Goal: Information Seeking & Learning: Learn about a topic

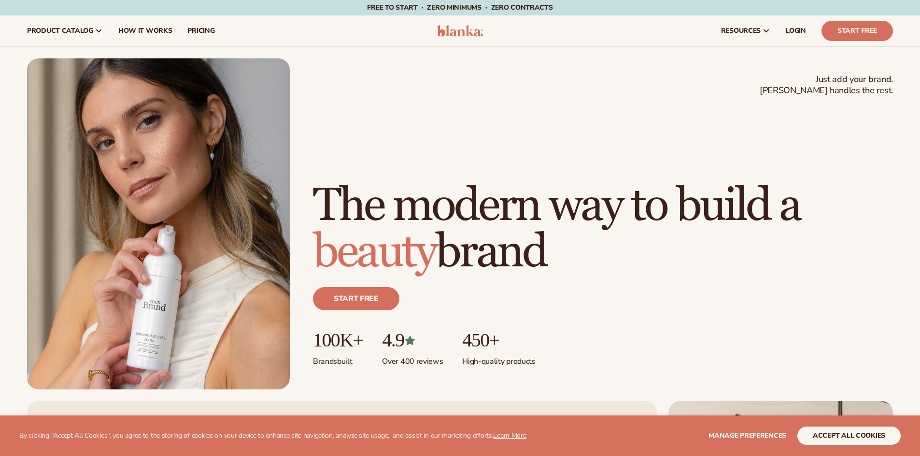
click at [362, 183] on h1 "The modern way to build a beauty brand" at bounding box center [603, 229] width 580 height 93
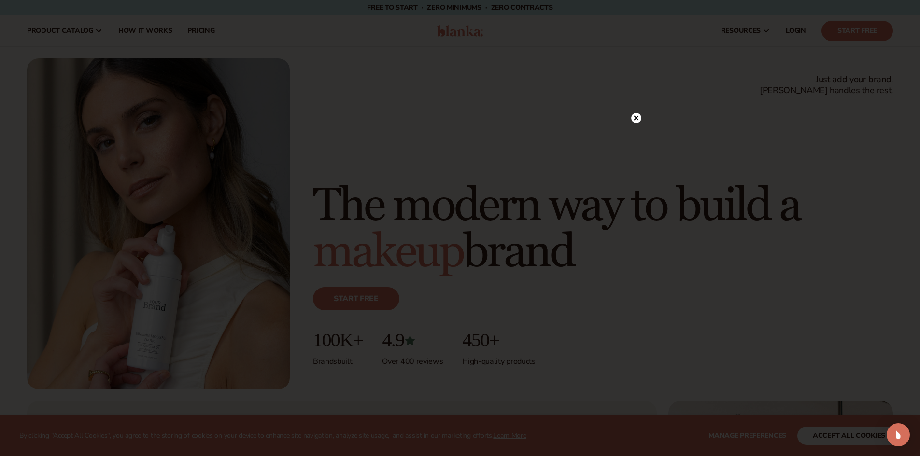
click at [634, 118] on circle at bounding box center [636, 118] width 10 height 10
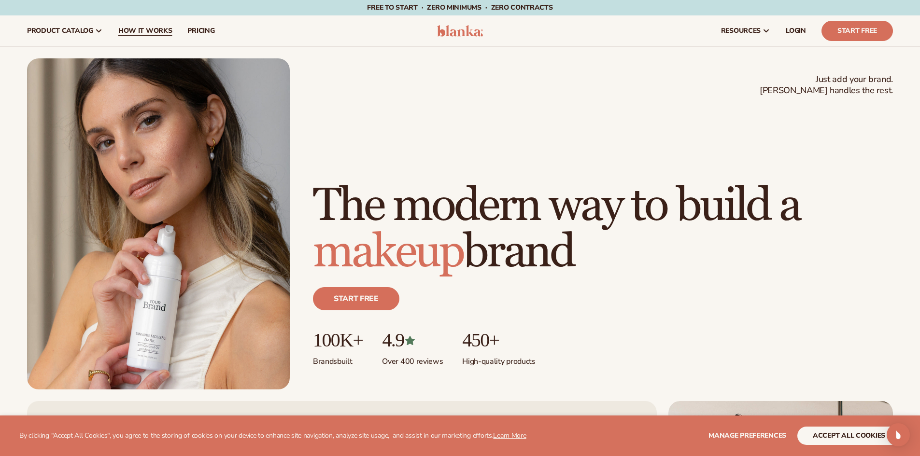
click at [146, 28] on span "How It Works" at bounding box center [145, 31] width 54 height 8
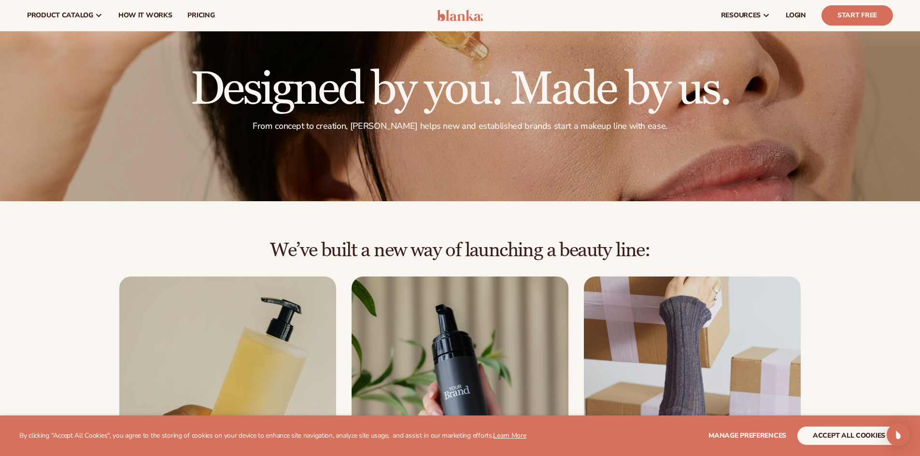
scroll to position [48, 0]
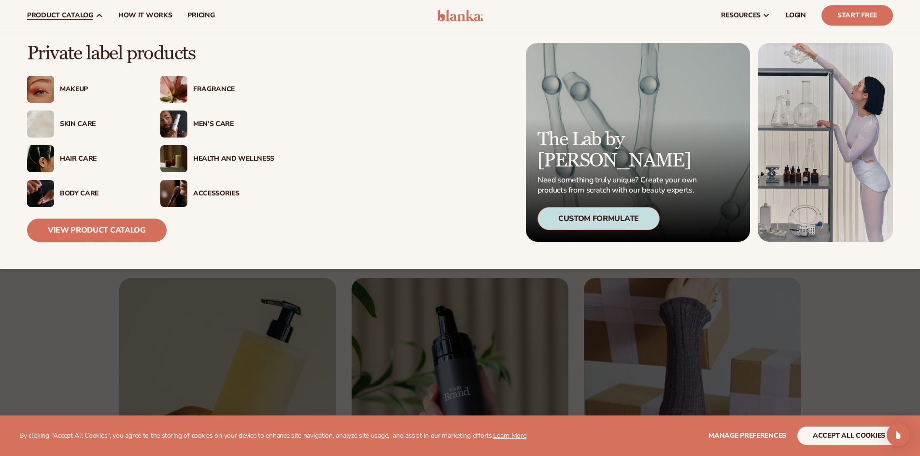
click at [42, 124] on img at bounding box center [40, 124] width 27 height 27
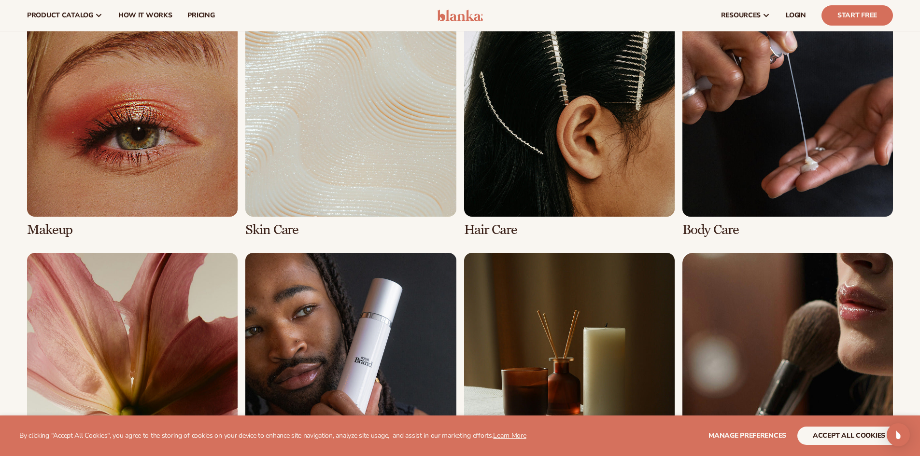
scroll to position [628, 0]
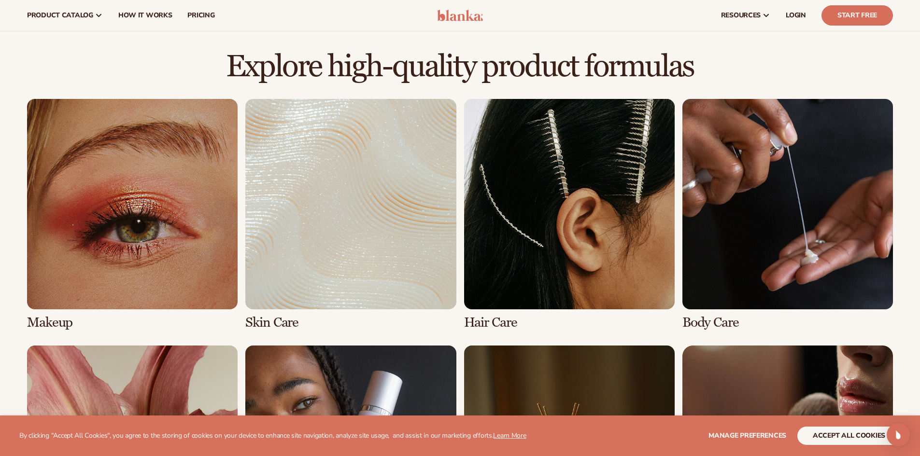
click at [785, 250] on link "4 / 8" at bounding box center [787, 214] width 211 height 231
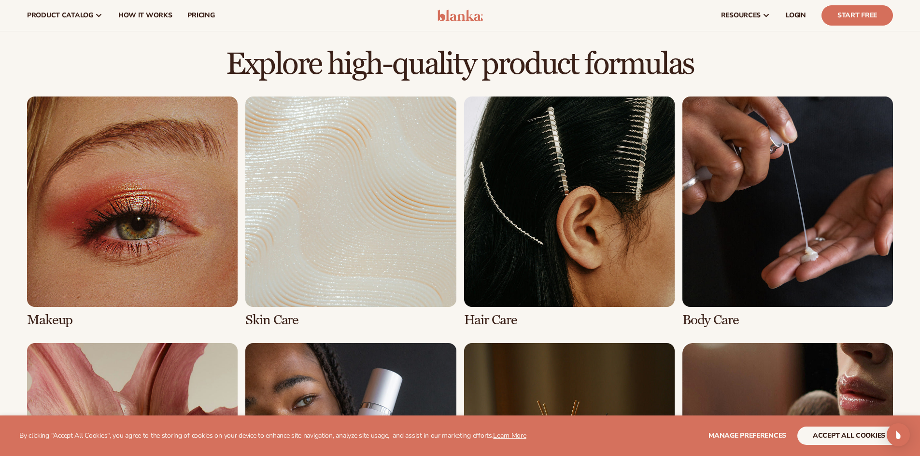
scroll to position [628, 0]
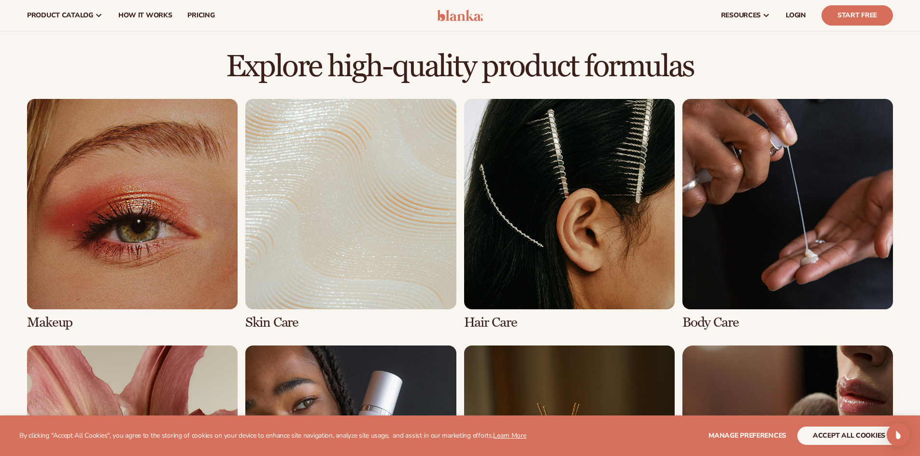
click at [527, 263] on link "3 / 8" at bounding box center [569, 214] width 211 height 231
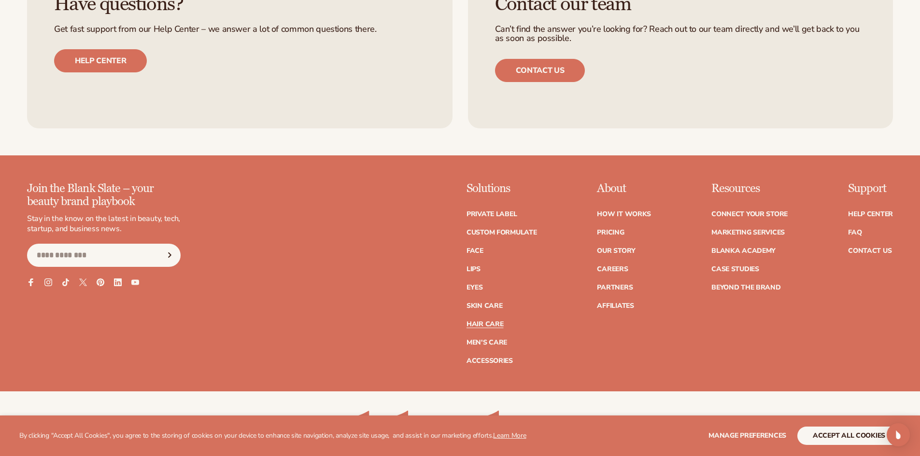
scroll to position [2028, 0]
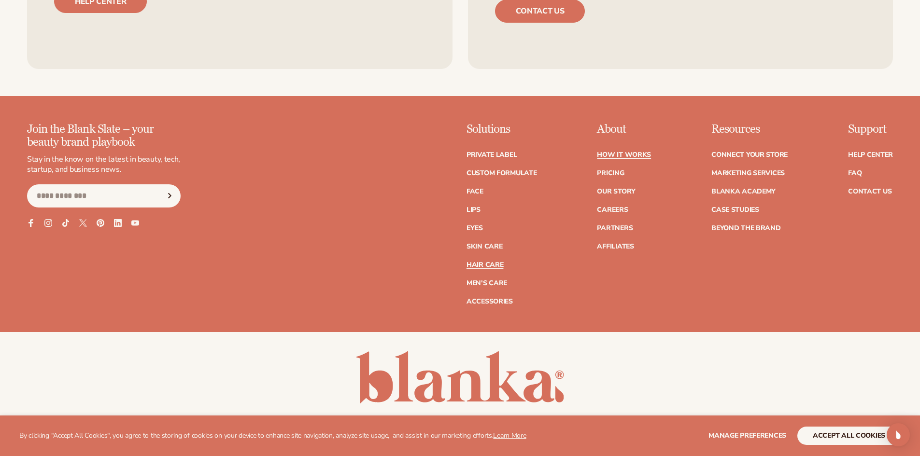
click at [643, 157] on link "How It Works" at bounding box center [624, 155] width 54 height 7
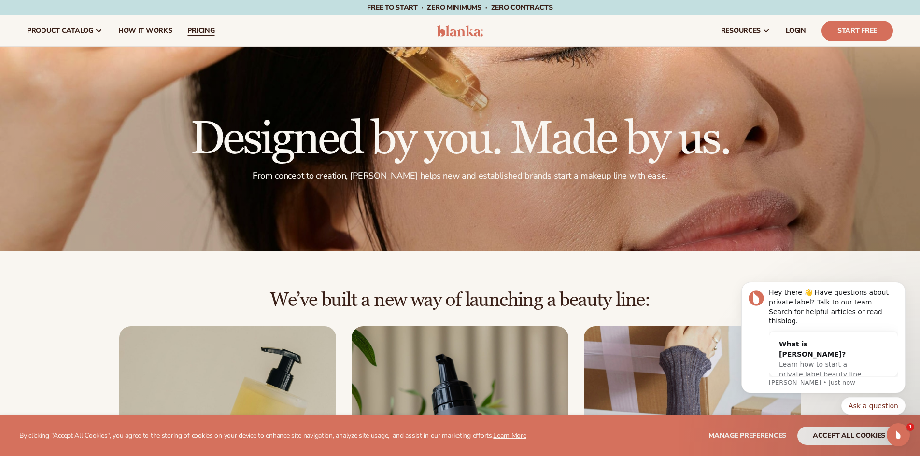
click at [198, 29] on span "pricing" at bounding box center [200, 31] width 27 height 8
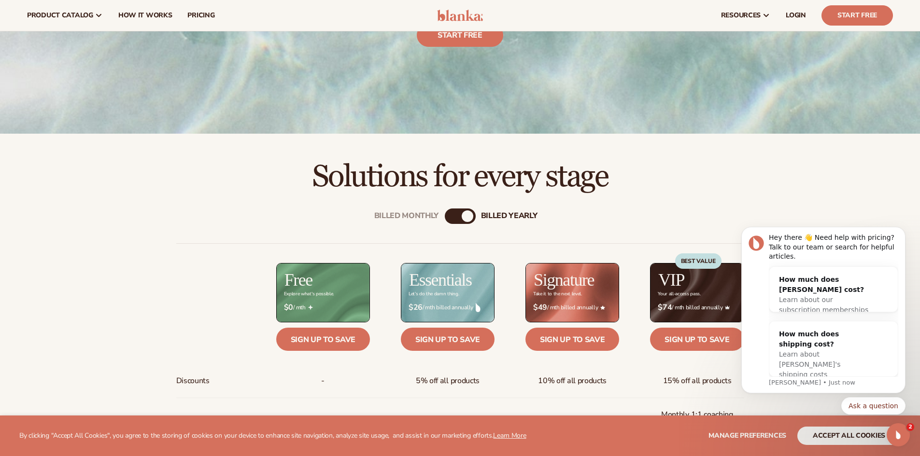
scroll to position [241, 0]
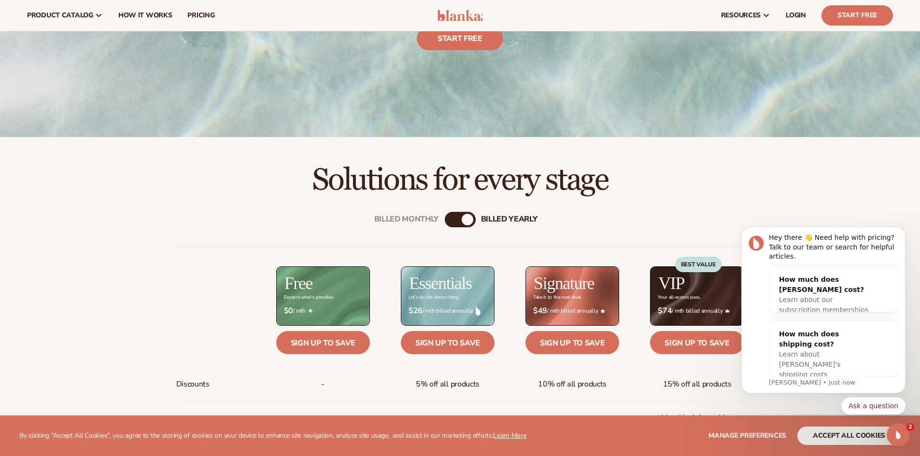
drag, startPoint x: 461, startPoint y: 223, endPoint x: 453, endPoint y: 220, distance: 8.3
click at [460, 223] on div "Billed Monthly billed Yearly" at bounding box center [460, 219] width 31 height 15
click at [466, 222] on div "billed Yearly" at bounding box center [468, 220] width 12 height 12
click at [448, 219] on div "Billed Monthly" at bounding box center [451, 220] width 12 height 12
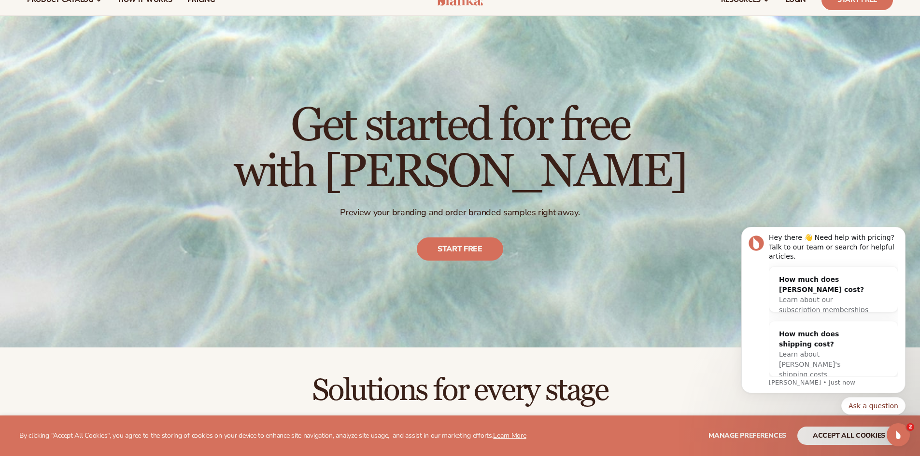
scroll to position [0, 0]
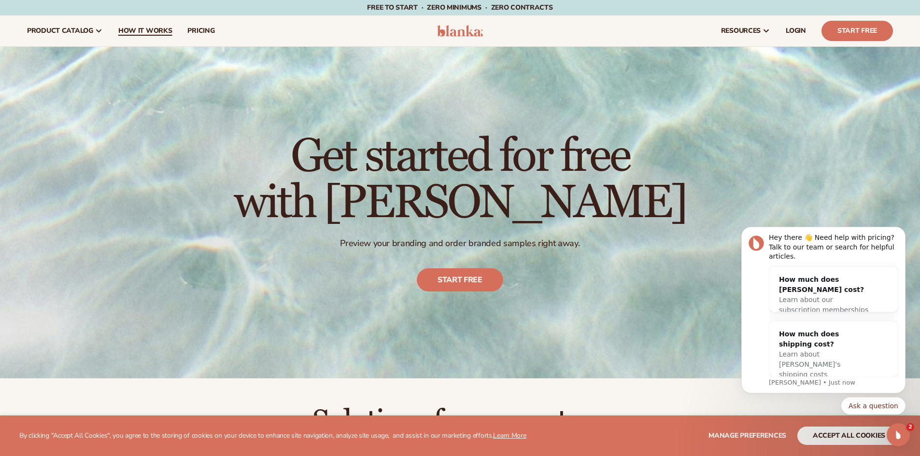
click at [144, 33] on span "How It Works" at bounding box center [145, 31] width 54 height 8
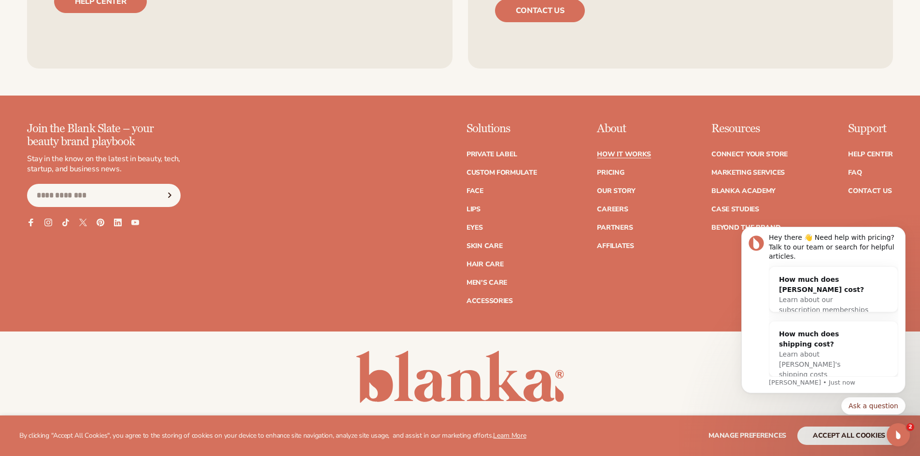
scroll to position [2366, 0]
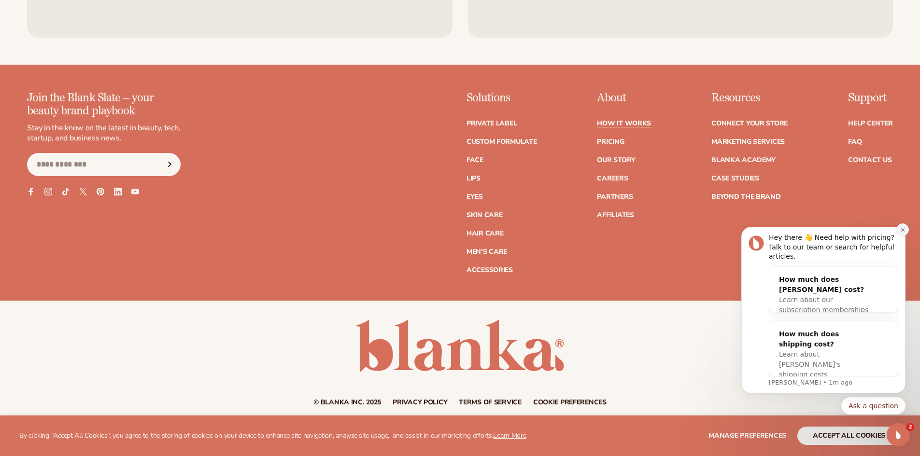
click at [903, 233] on icon "Dismiss notification" at bounding box center [902, 229] width 5 height 5
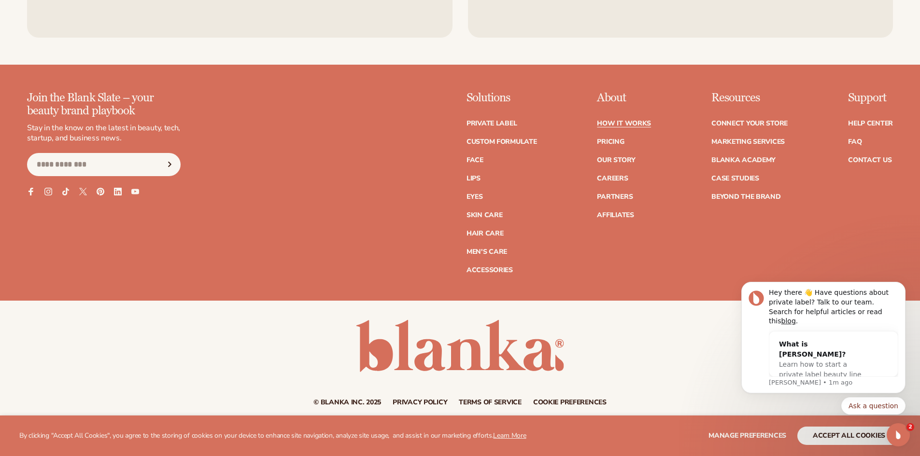
click at [865, 256] on div "Support Help Center FAQ Contact Us" at bounding box center [870, 183] width 45 height 182
drag, startPoint x: 650, startPoint y: 354, endPoint x: 659, endPoint y: 346, distance: 12.4
click at [649, 354] on div "© Blanka Inc. 2025 Privacy policy Terms of service Contact information Cookie p…" at bounding box center [460, 363] width 920 height 86
click at [904, 288] on icon "Dismiss notification" at bounding box center [902, 285] width 5 height 5
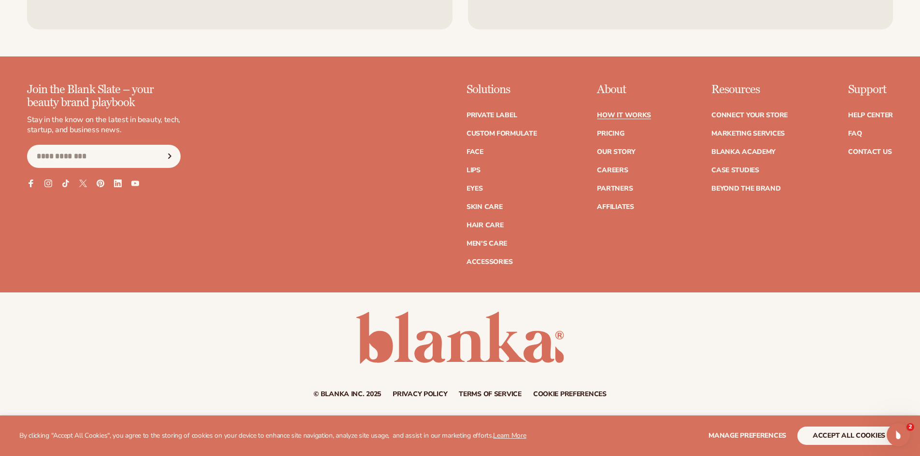
scroll to position [2375, 0]
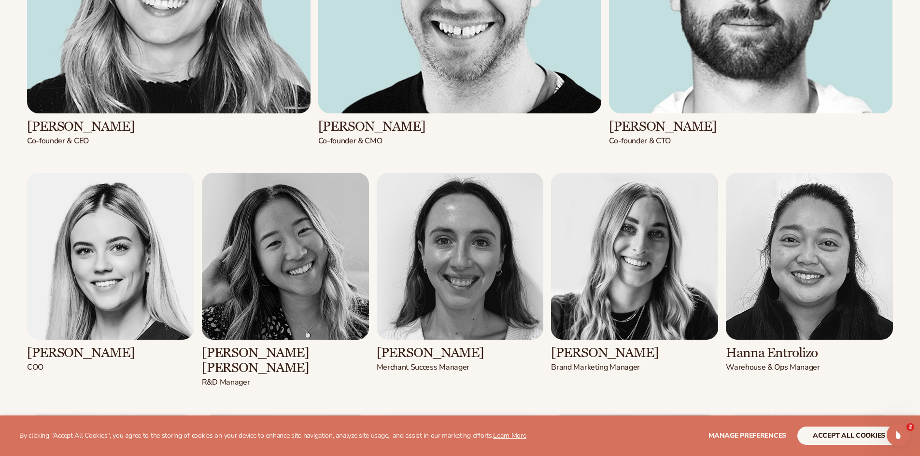
scroll to position [1449, 0]
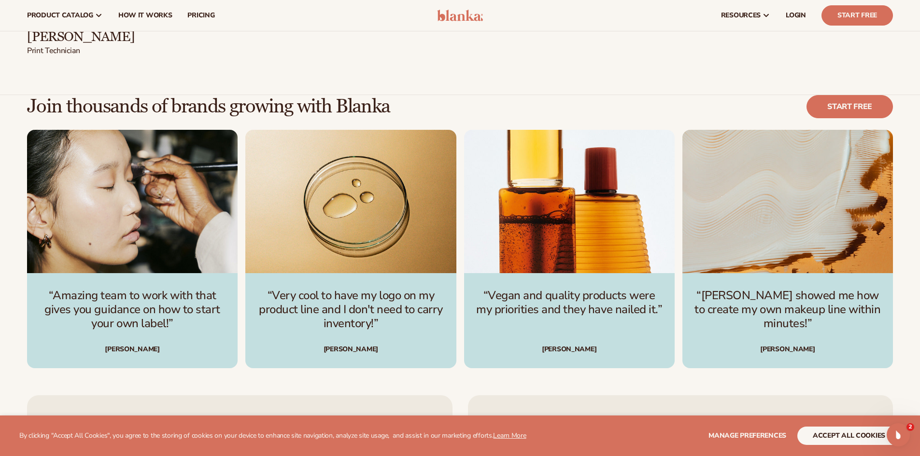
scroll to position [2656, 0]
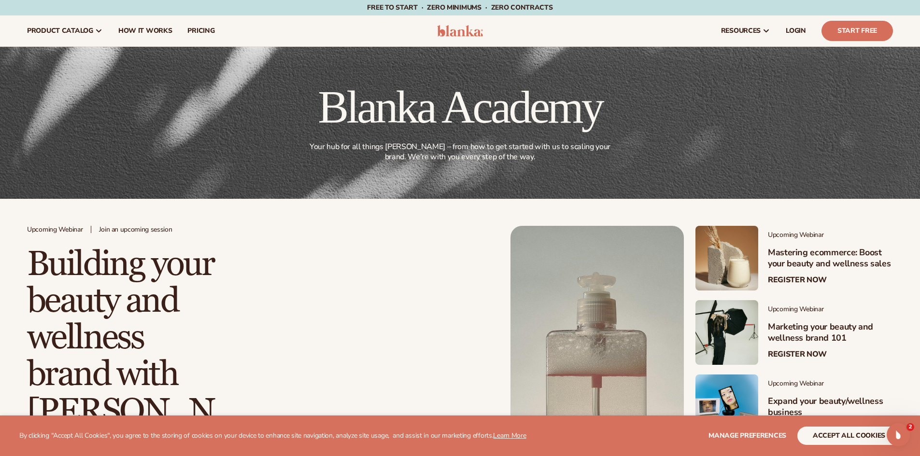
click at [365, 277] on div "Upcoming Webinar Join an upcoming session Building your beauty and wellness bra…" at bounding box center [264, 393] width 474 height 335
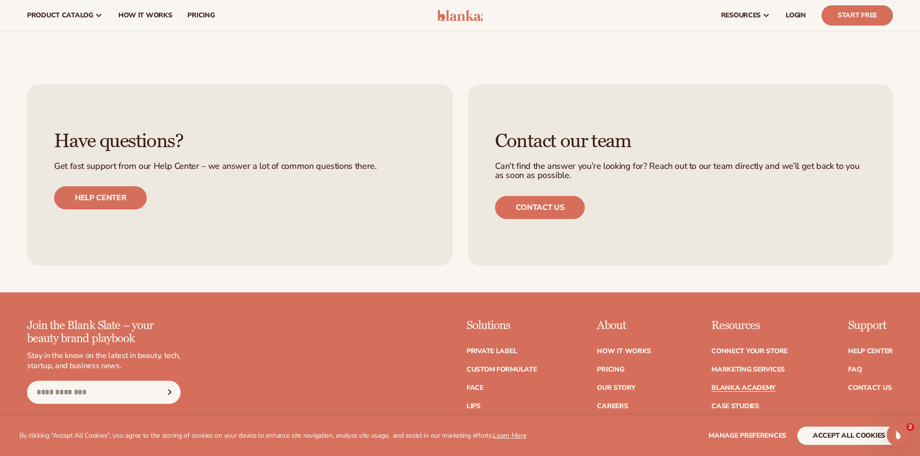
scroll to position [1883, 0]
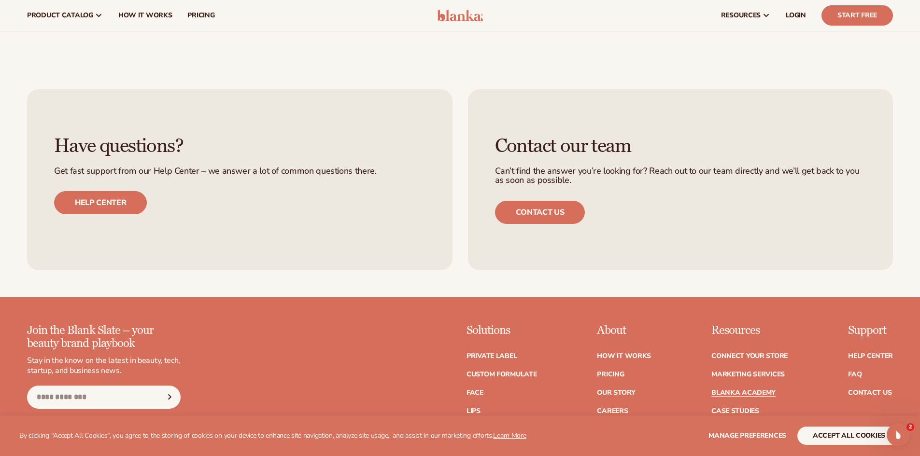
click at [106, 136] on h3 "Have questions?" at bounding box center [239, 146] width 371 height 21
click at [125, 191] on link "Help center" at bounding box center [100, 202] width 93 height 23
